Goal: Information Seeking & Learning: Learn about a topic

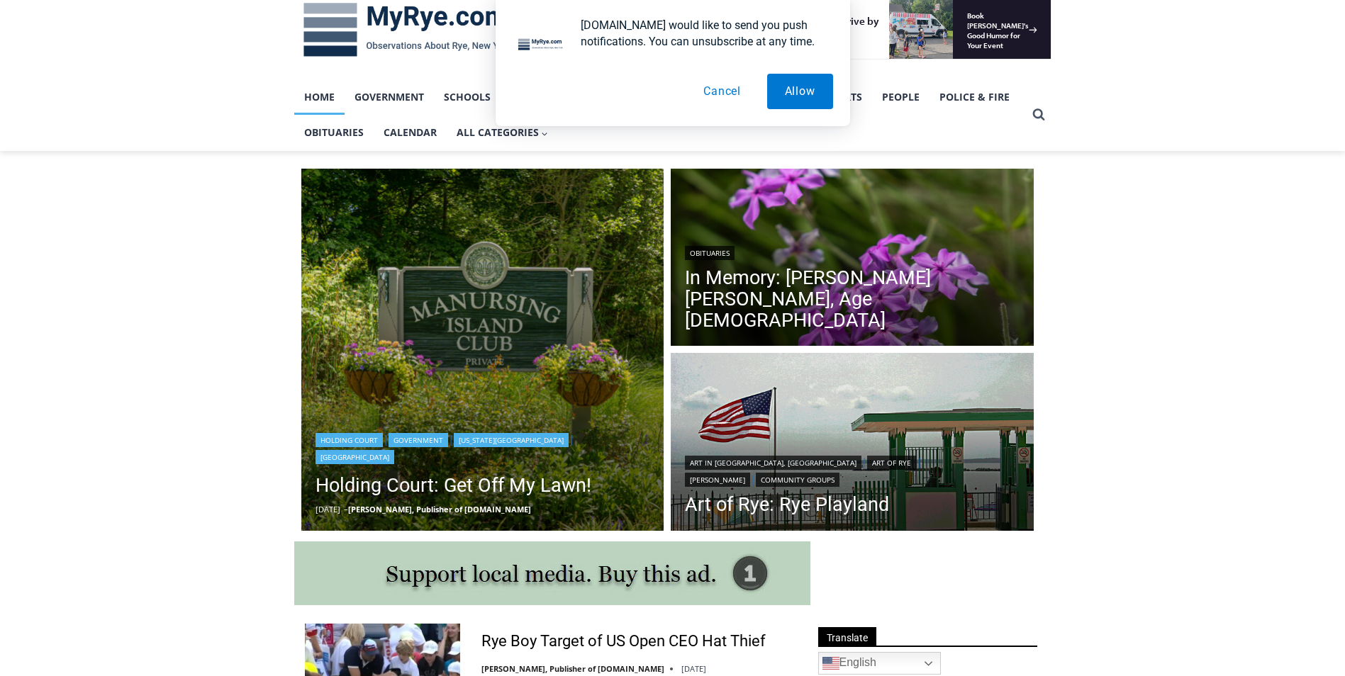
scroll to position [284, 0]
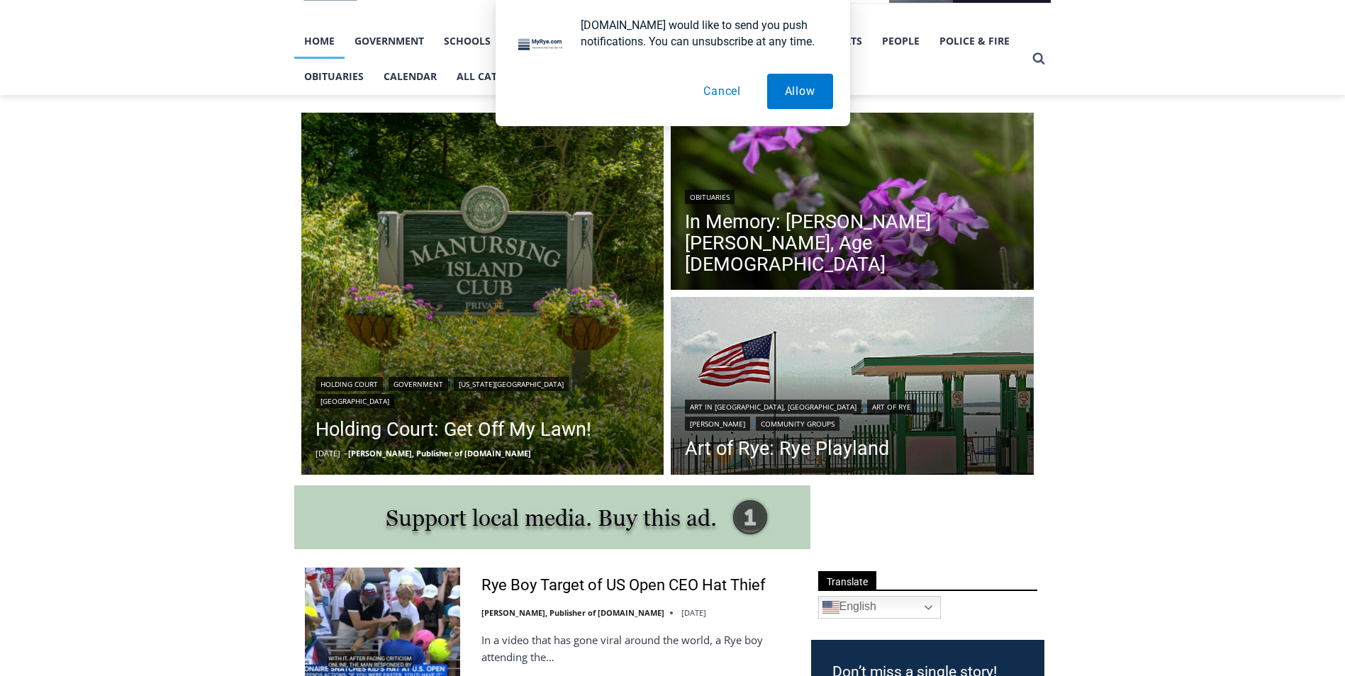
click at [0, 0] on div "Your Search is Over Everything You Need to Know About Rye for FREE in Your Inbo…" at bounding box center [0, 0] width 0 height 0
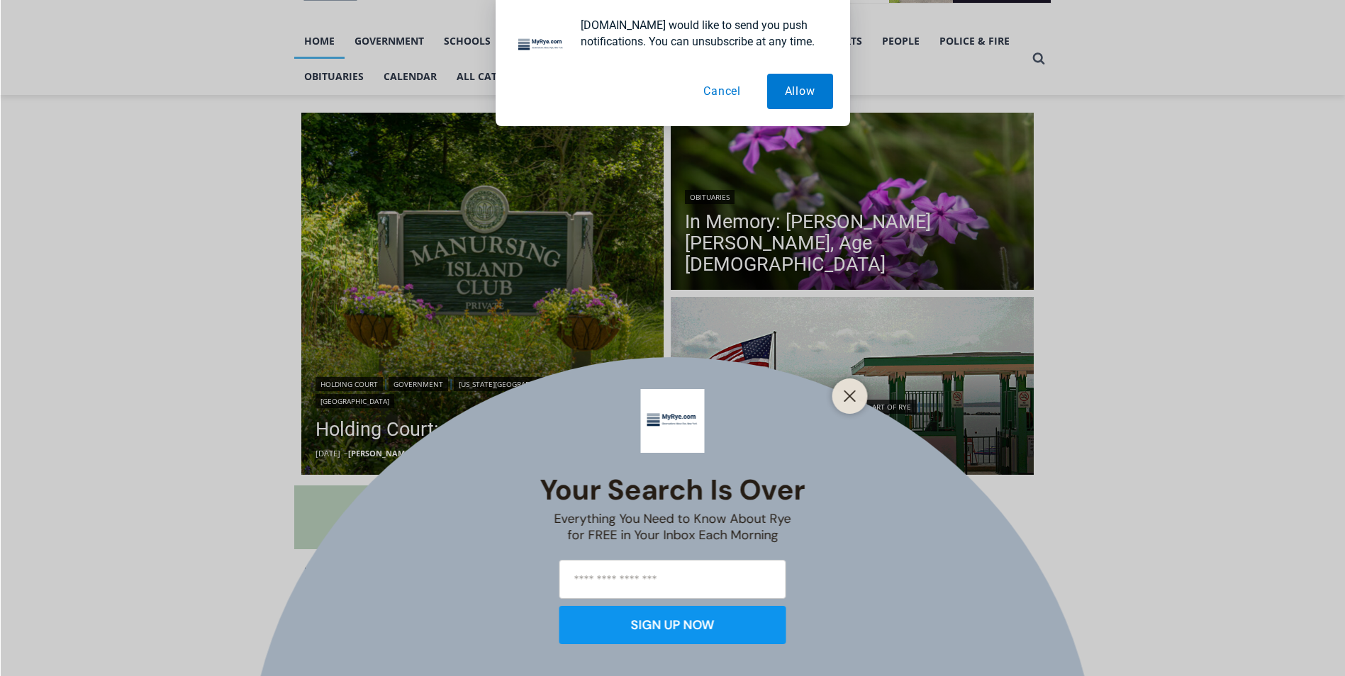
click at [721, 90] on button "Cancel" at bounding box center [721, 91] width 73 height 35
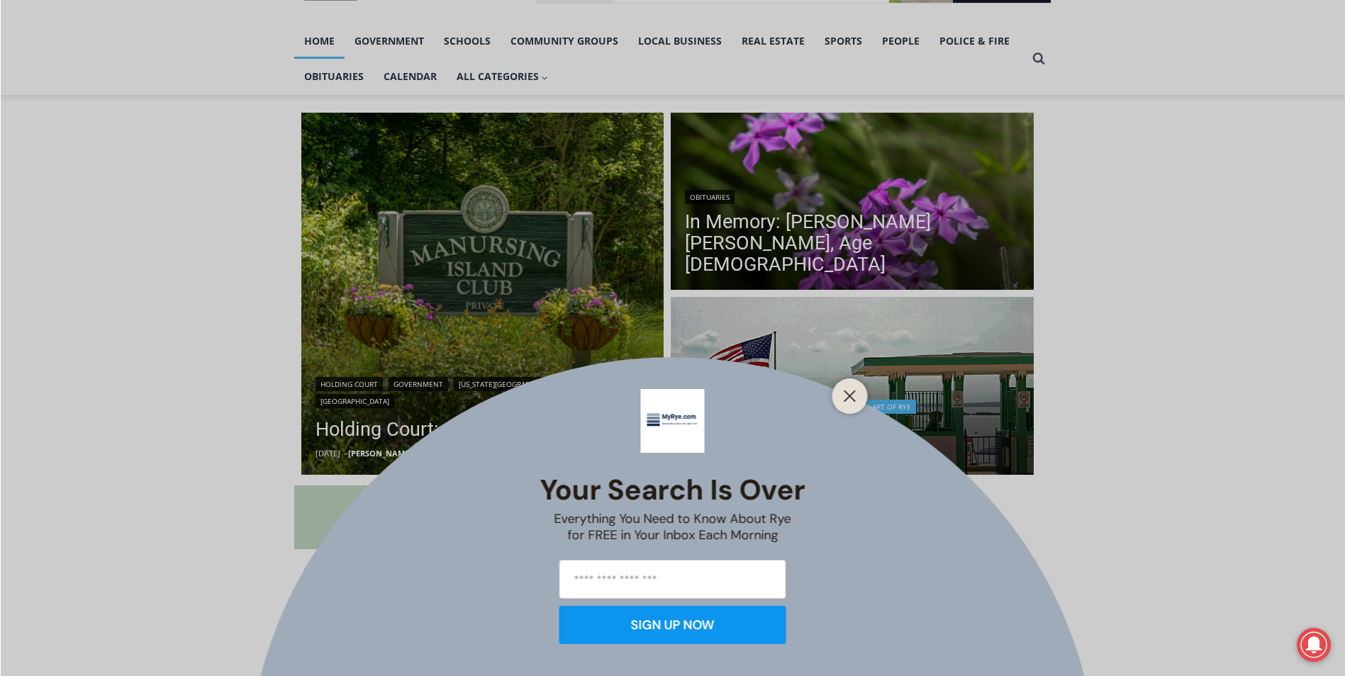
click at [853, 393] on line "Close" at bounding box center [849, 396] width 10 height 10
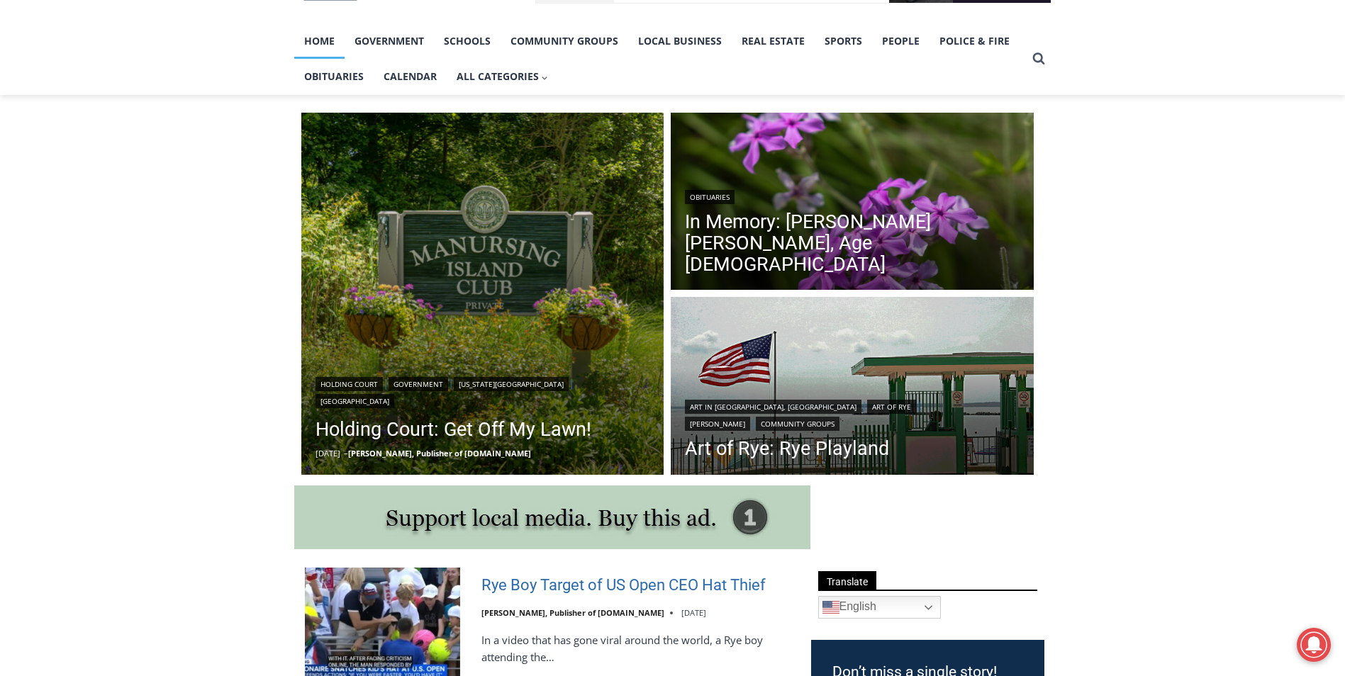
click at [538, 589] on link "Rye Boy Target of US Open CEO Hat Thief" at bounding box center [623, 586] width 284 height 21
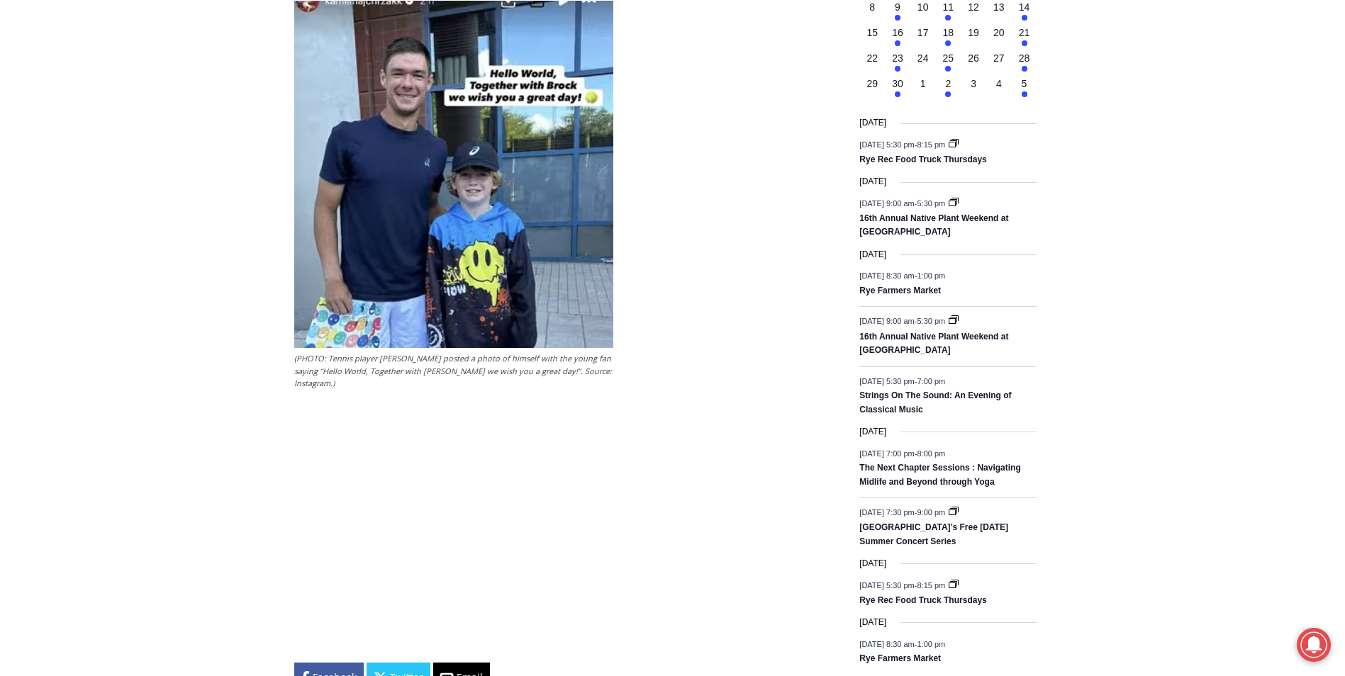
scroll to position [1772, 0]
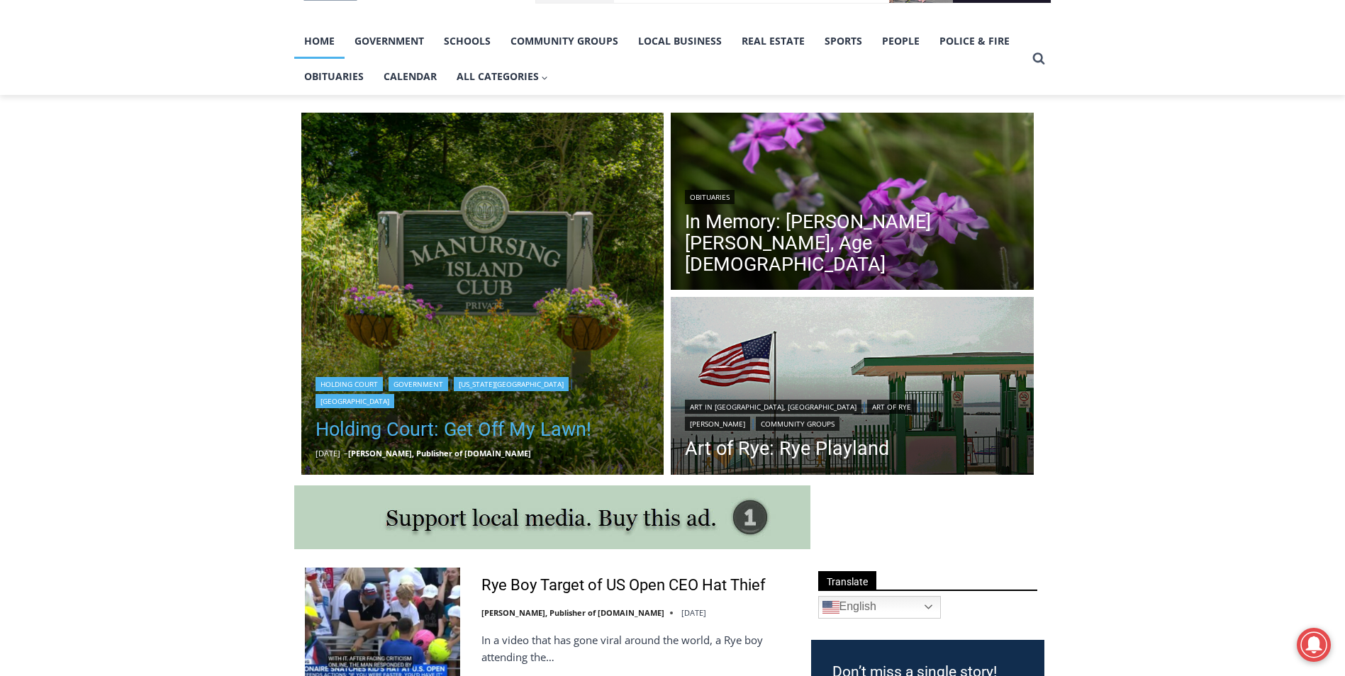
click at [527, 425] on link "Holding Court: Get Off My Lawn!" at bounding box center [482, 429] width 335 height 28
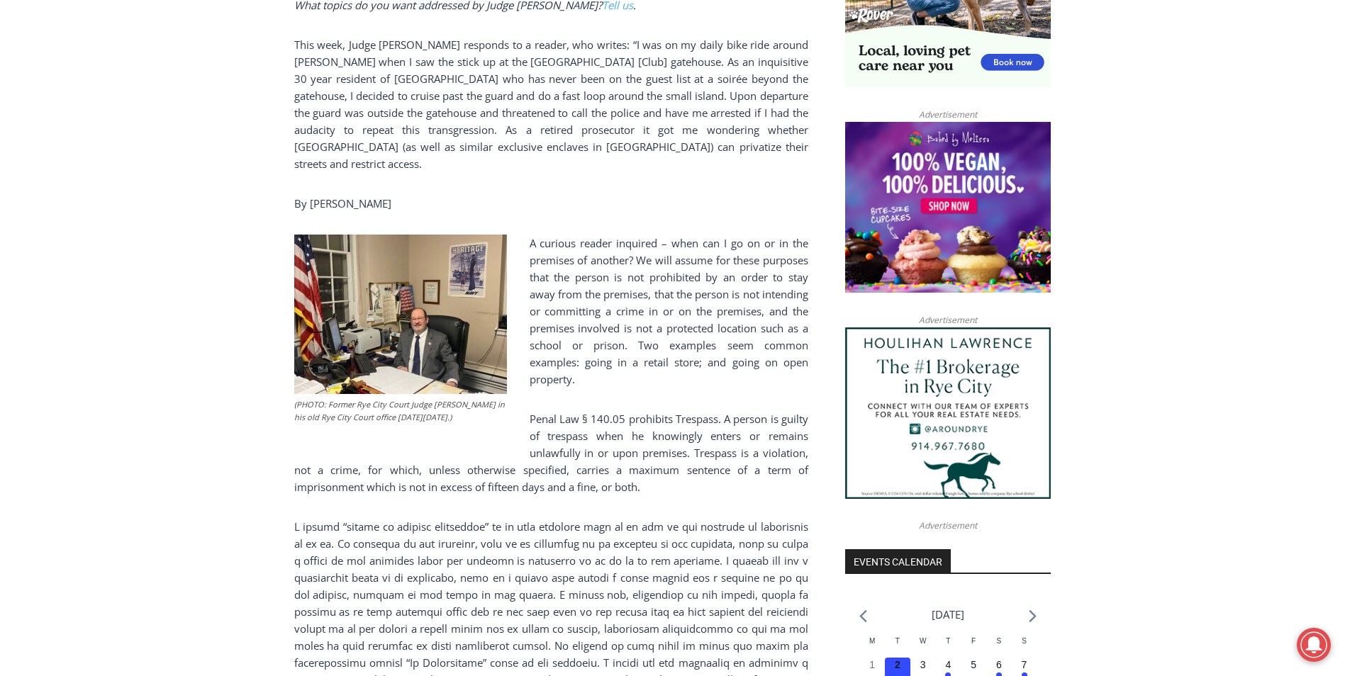
scroll to position [1106, 0]
